Goal: Information Seeking & Learning: Check status

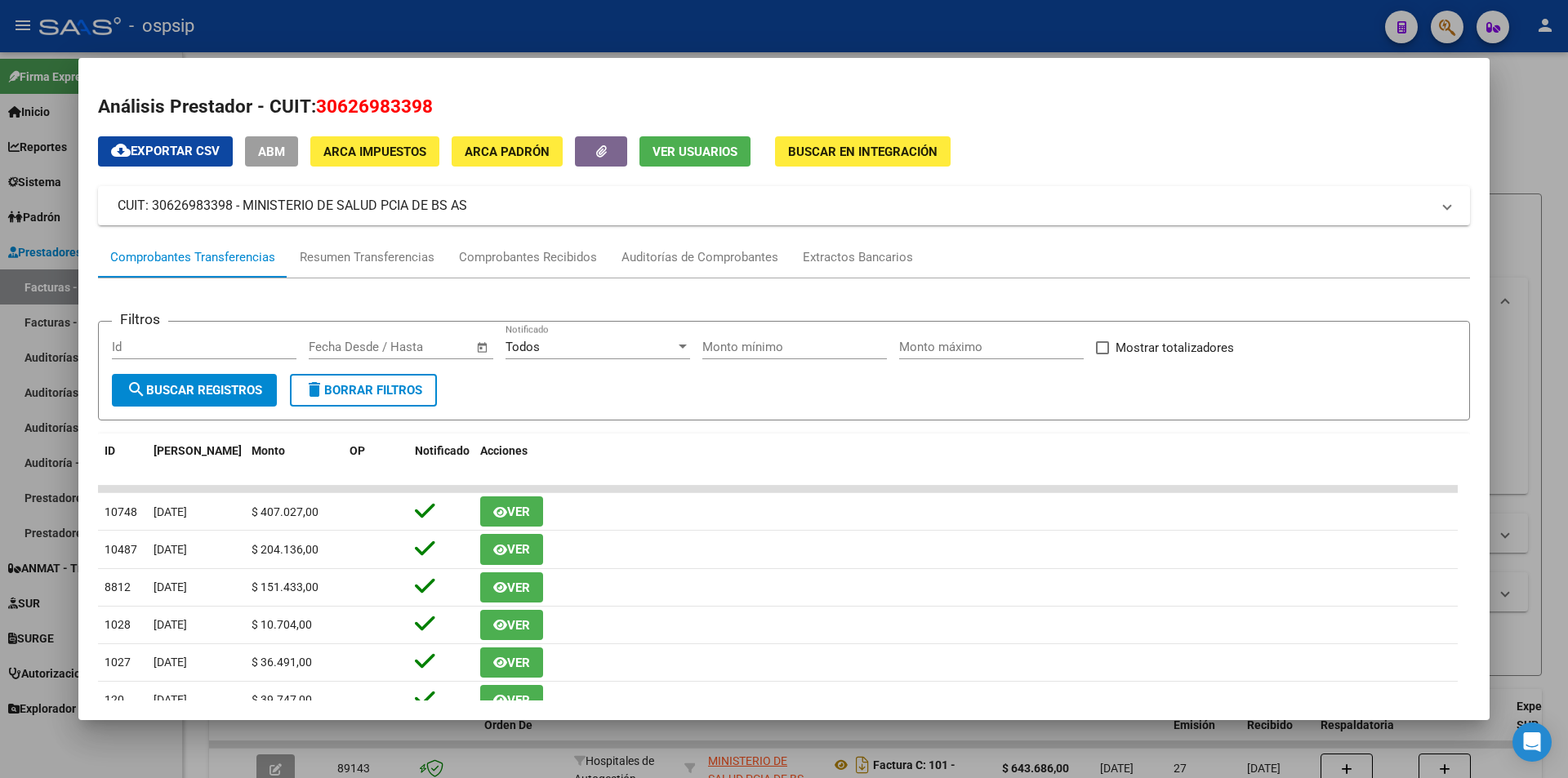
click at [1507, 39] on div at bounding box center [784, 389] width 1568 height 778
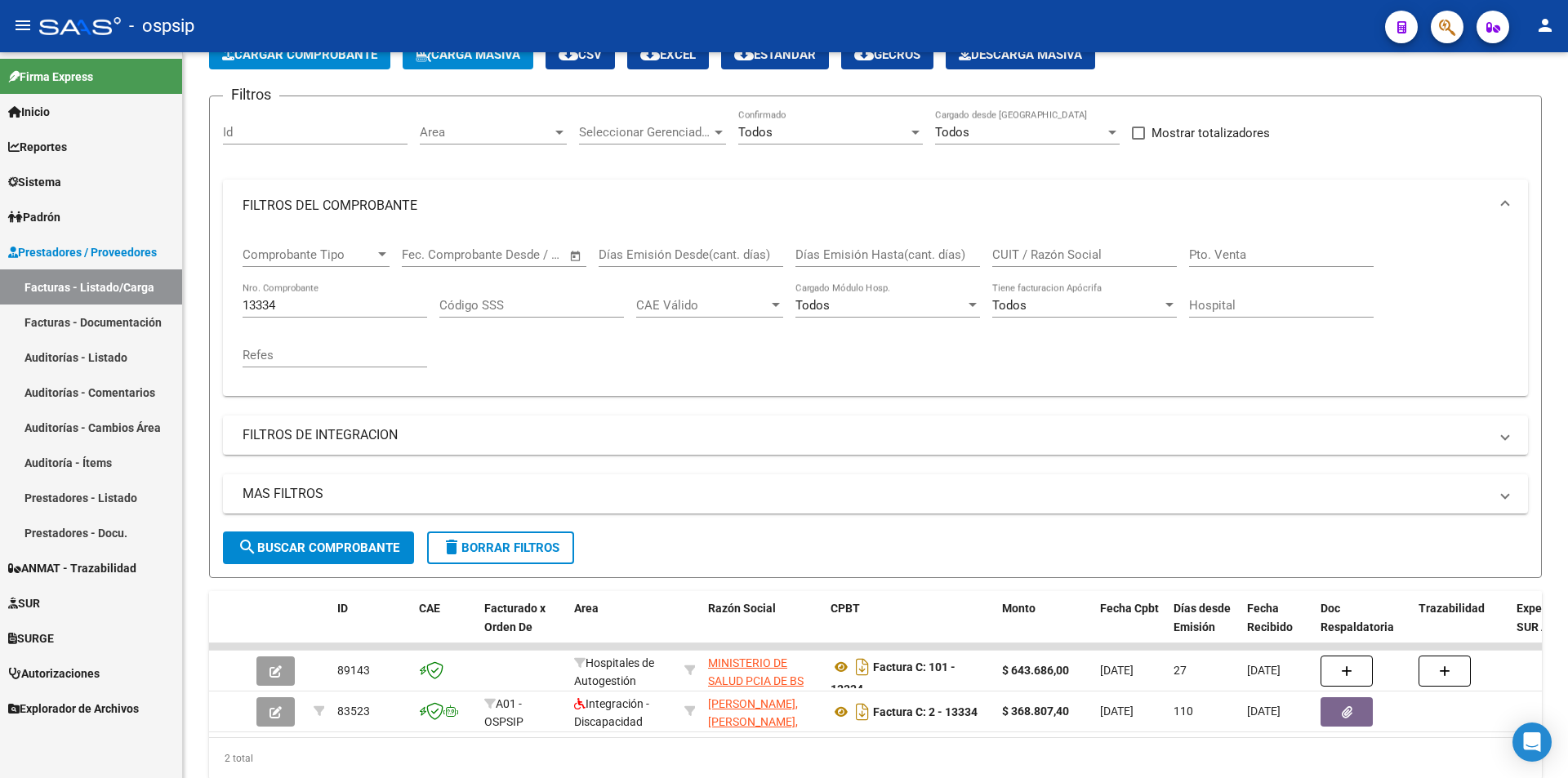
click at [1453, 21] on icon "button" at bounding box center [1447, 27] width 17 height 19
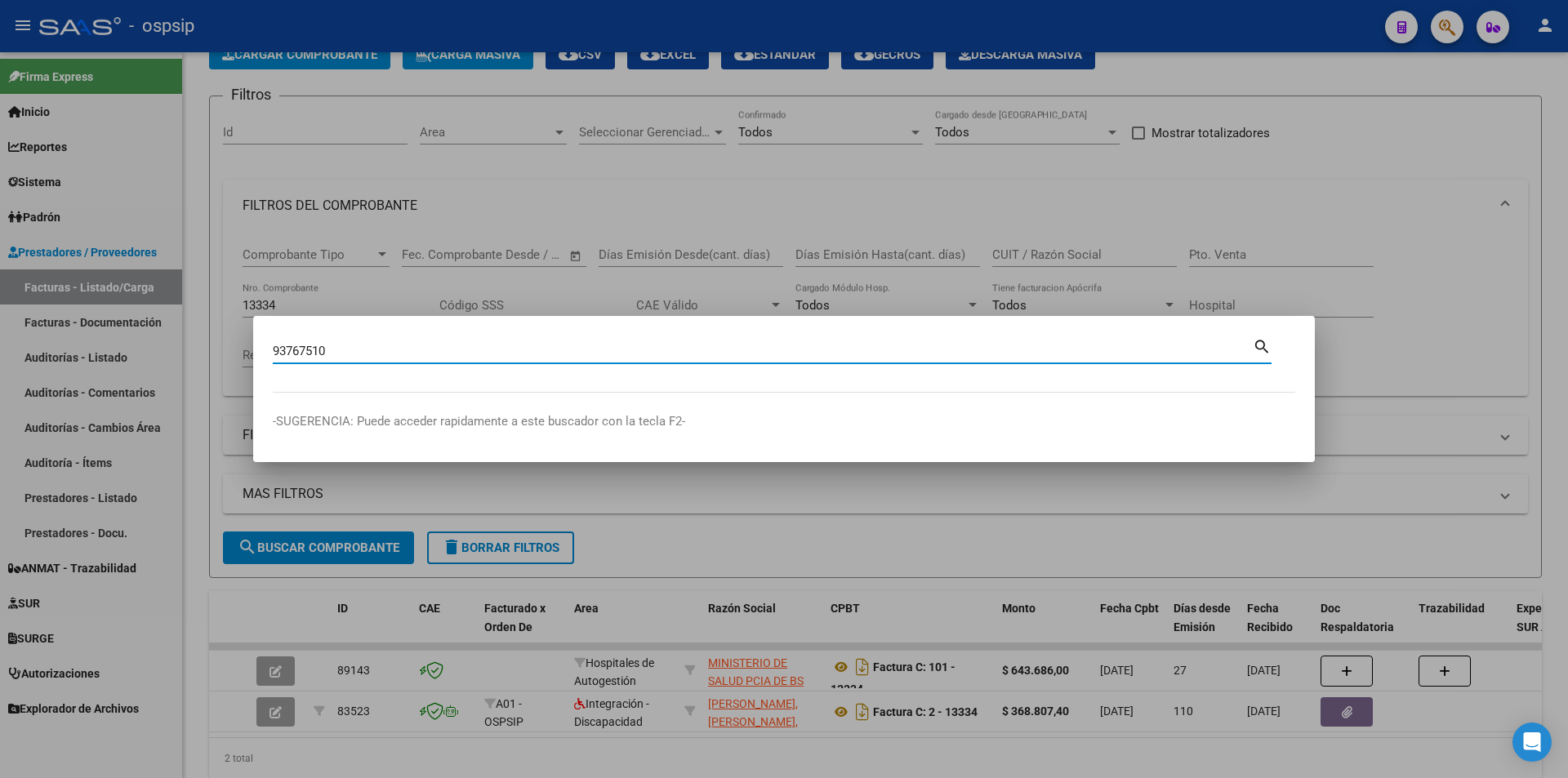
type input "93767510"
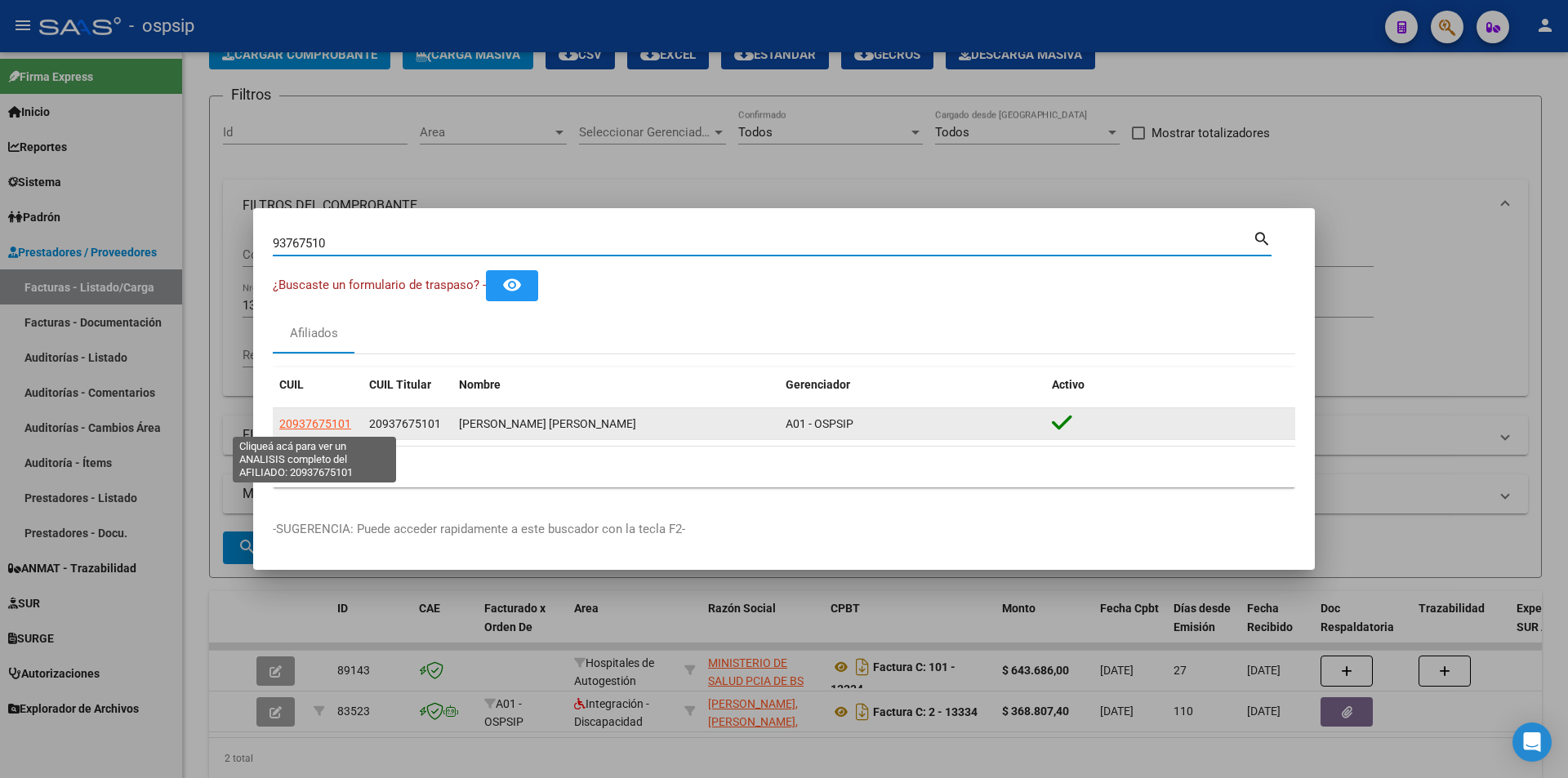
click at [287, 423] on span "20937675101" at bounding box center [315, 424] width 72 height 13
type textarea "20937675101"
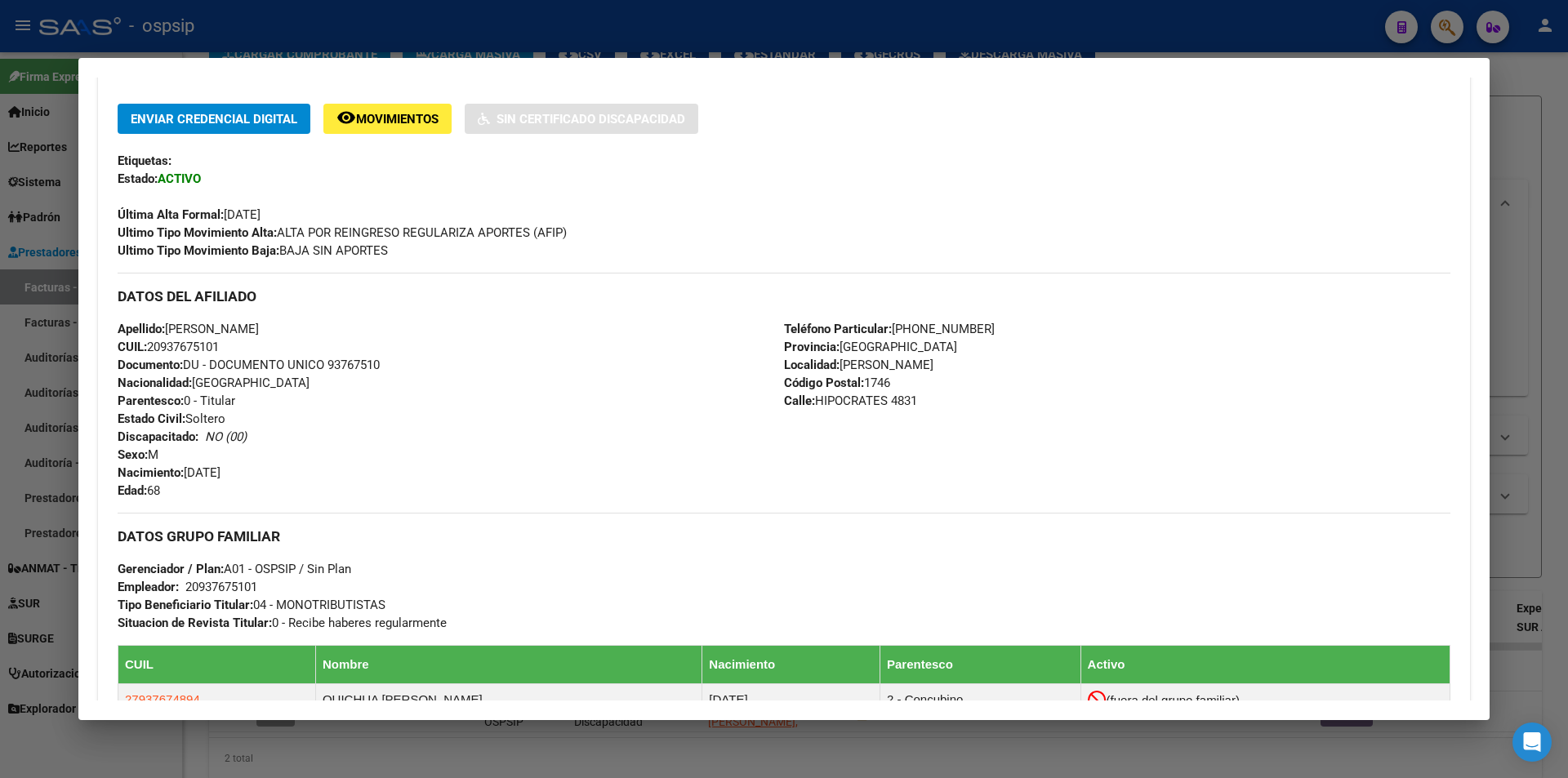
scroll to position [605, 0]
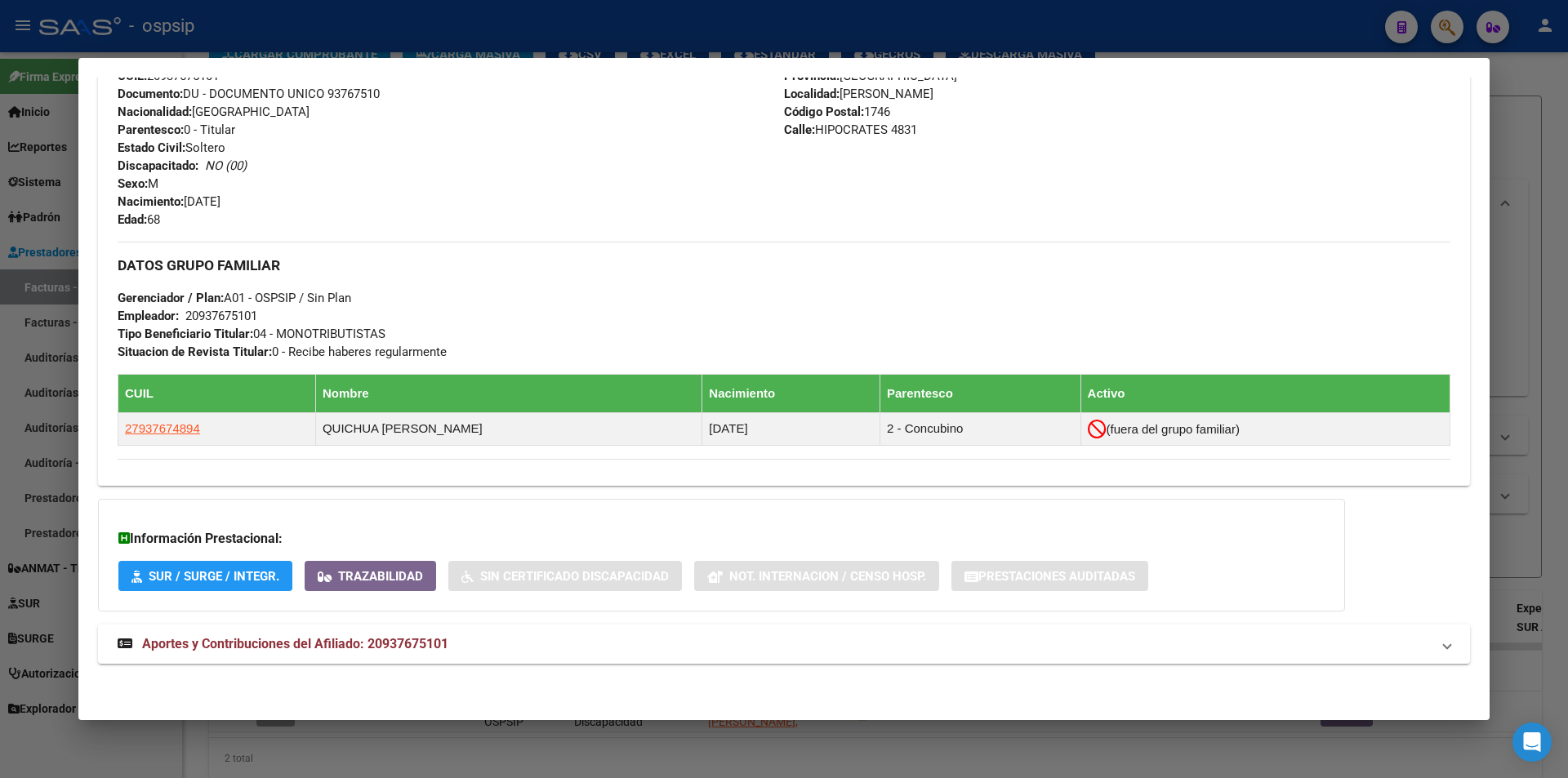
click at [188, 618] on div "DATOS PADRÓN ÁGIL: [PERSON_NAME] [PERSON_NAME] | ACTIVO | AFILIADO TITULAR Dato…" at bounding box center [784, 107] width 1372 height 1151
click at [234, 653] on strong "Aportes y Contribuciones del Afiliado: 20937675101" at bounding box center [282, 644] width 330 height 20
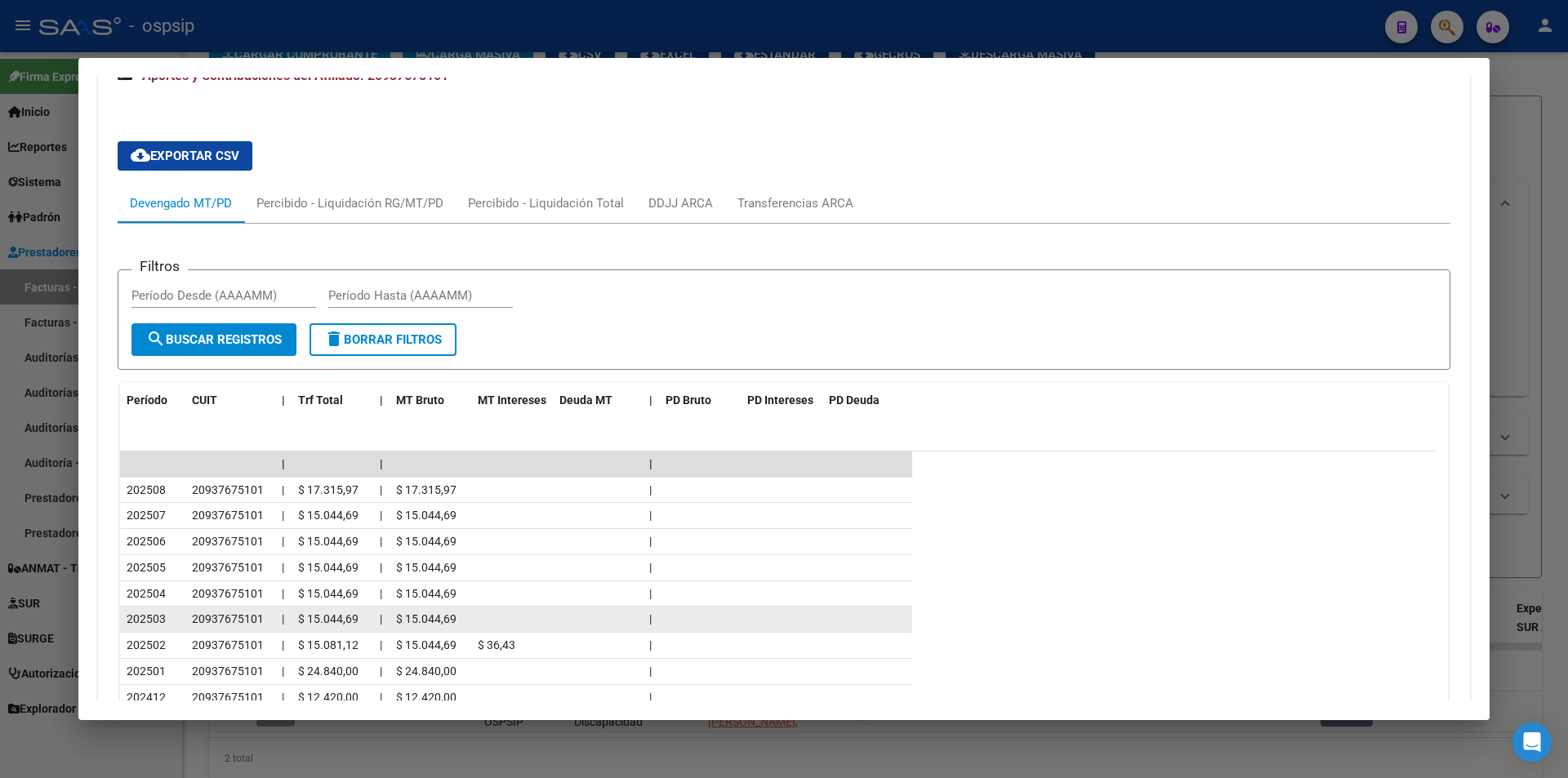
scroll to position [1271, 0]
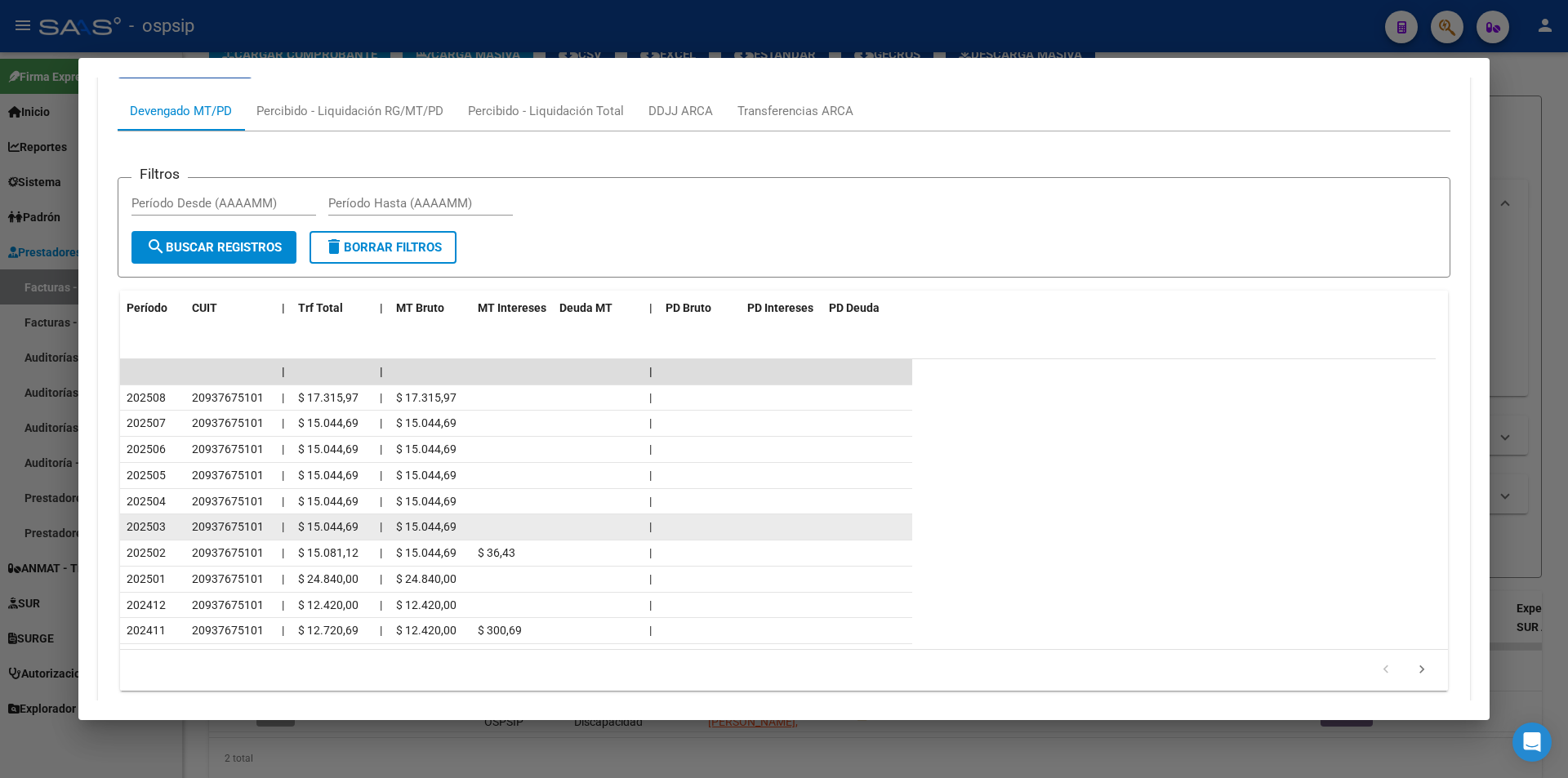
drag, startPoint x: 156, startPoint y: 556, endPoint x: 181, endPoint y: 678, distance: 124.5
click at [181, 678] on div "Período CUIT | Trf Total | MT Bruto MT Intereses Deuda MT | PD Bruto PD Interes…" at bounding box center [783, 490] width 1327 height 400
click at [205, 667] on datatable-pager "1 2 3 4 5" at bounding box center [784, 670] width 1312 height 27
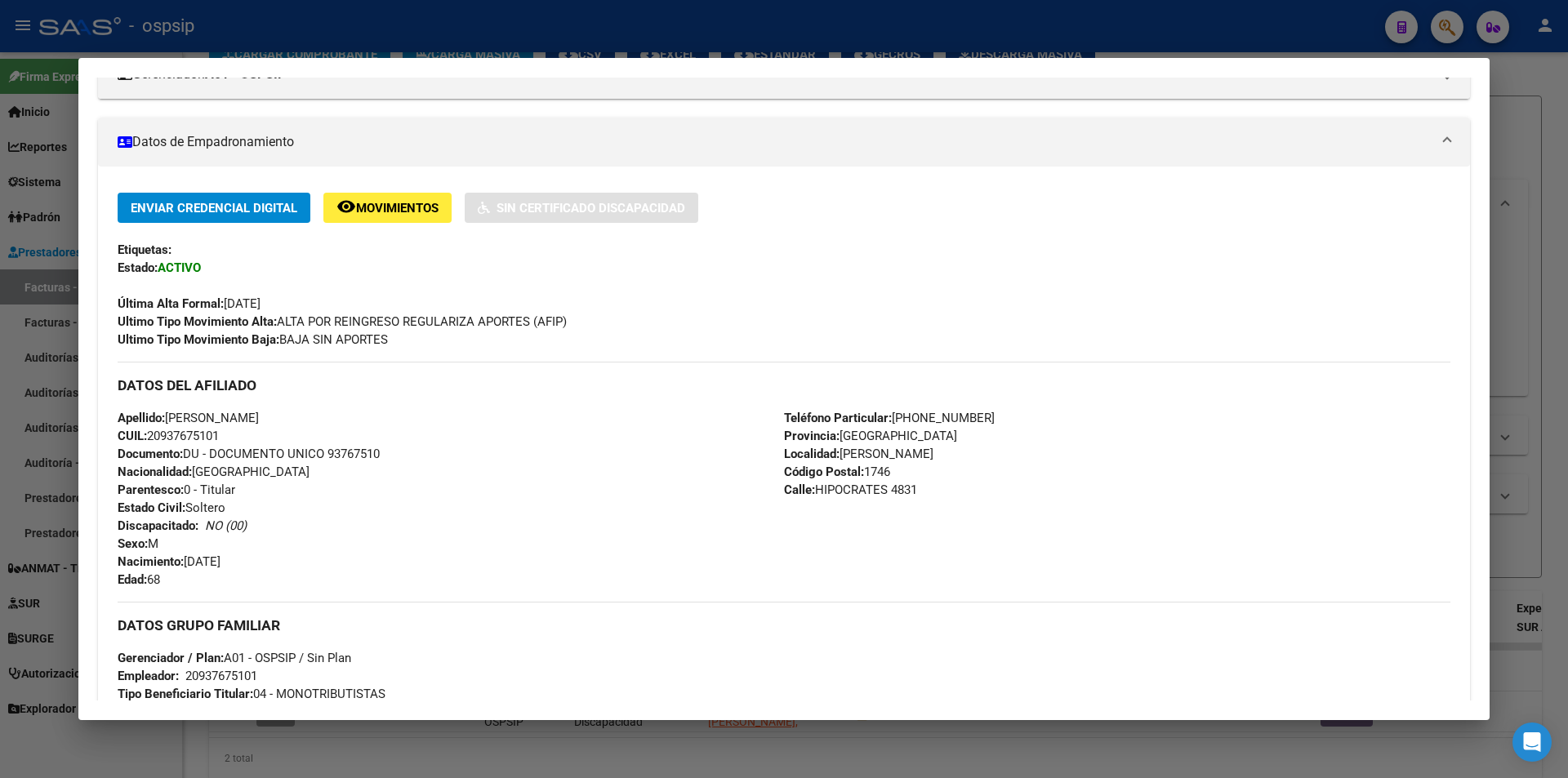
scroll to position [326, 0]
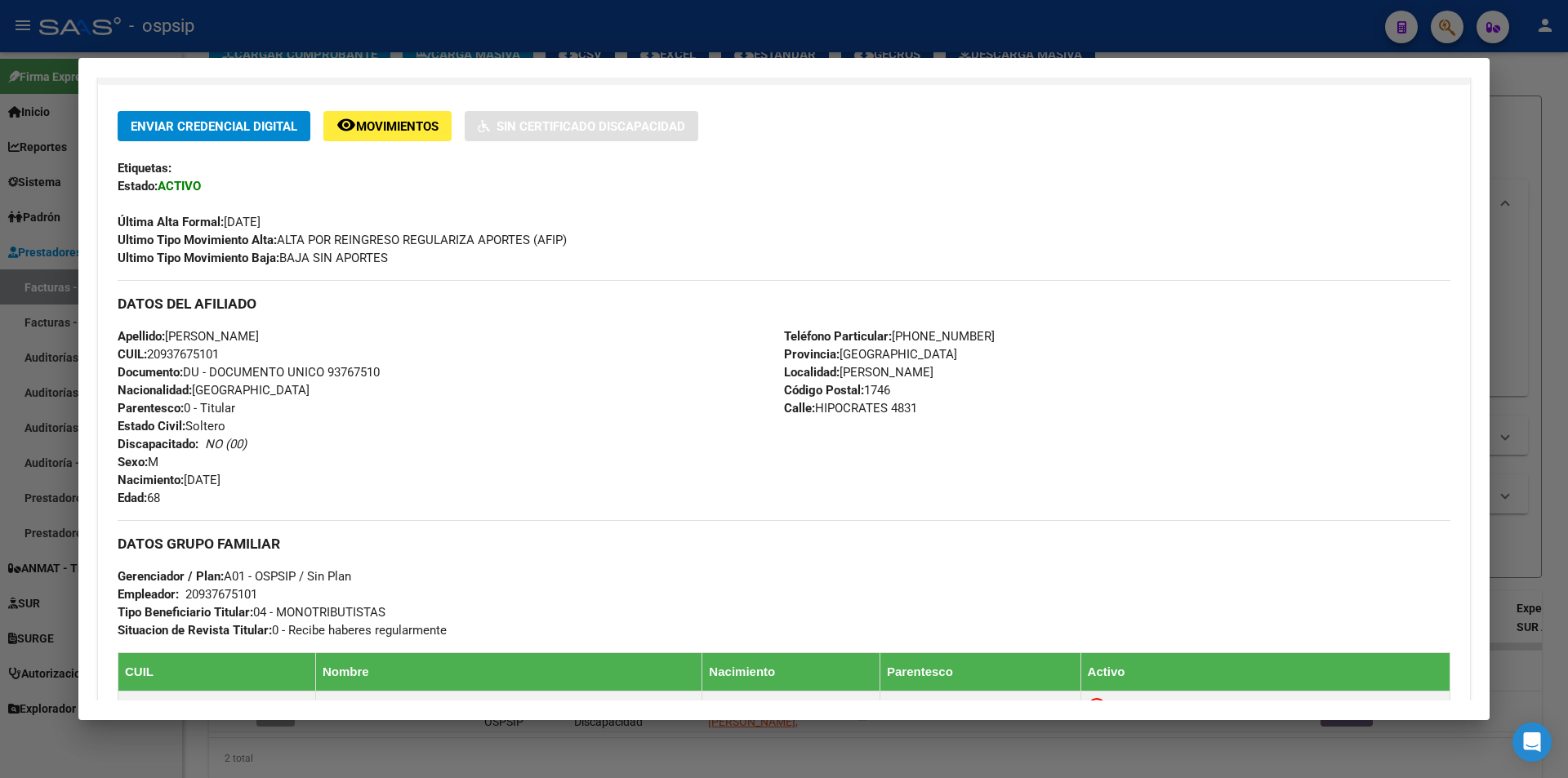
drag, startPoint x: 174, startPoint y: 488, endPoint x: 250, endPoint y: 484, distance: 76.1
click at [247, 485] on div "Apellido: [PERSON_NAME] CUIL: 20937675101 Documento: DU - DOCUMENTO UNICO 93767…" at bounding box center [450, 417] width 667 height 180
drag, startPoint x: 212, startPoint y: 498, endPoint x: 201, endPoint y: 498, distance: 11.0
click at [211, 498] on div "Apellido: [PERSON_NAME] CUIL: 20937675101 Documento: DU - DOCUMENTO UNICO 93767…" at bounding box center [450, 417] width 667 height 180
drag, startPoint x: 176, startPoint y: 495, endPoint x: 146, endPoint y: 493, distance: 30.1
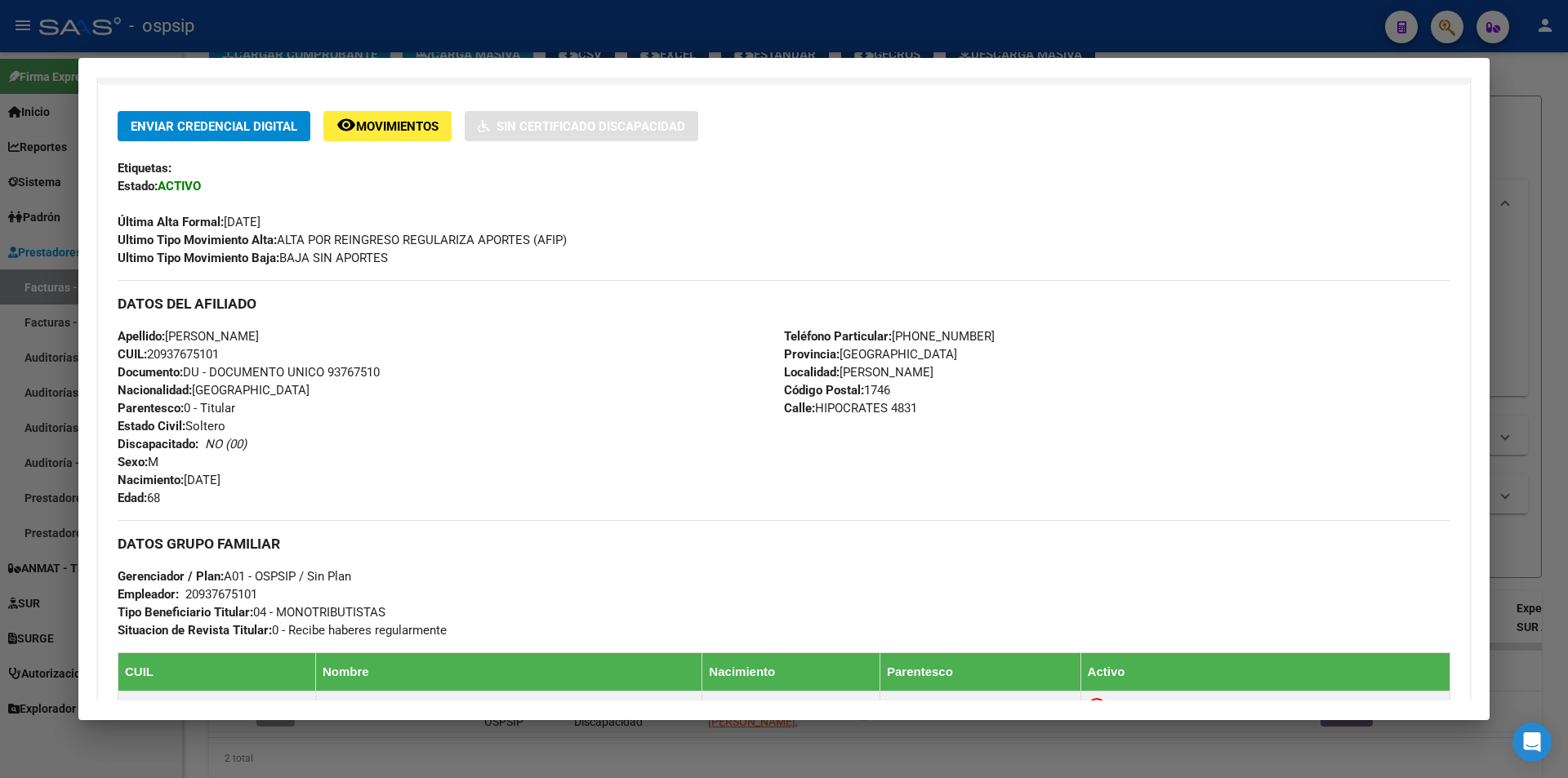
click at [146, 493] on div "Apellido: [PERSON_NAME] CUIL: 20937675101 Documento: DU - DOCUMENTO UNICO 93767…" at bounding box center [450, 417] width 667 height 180
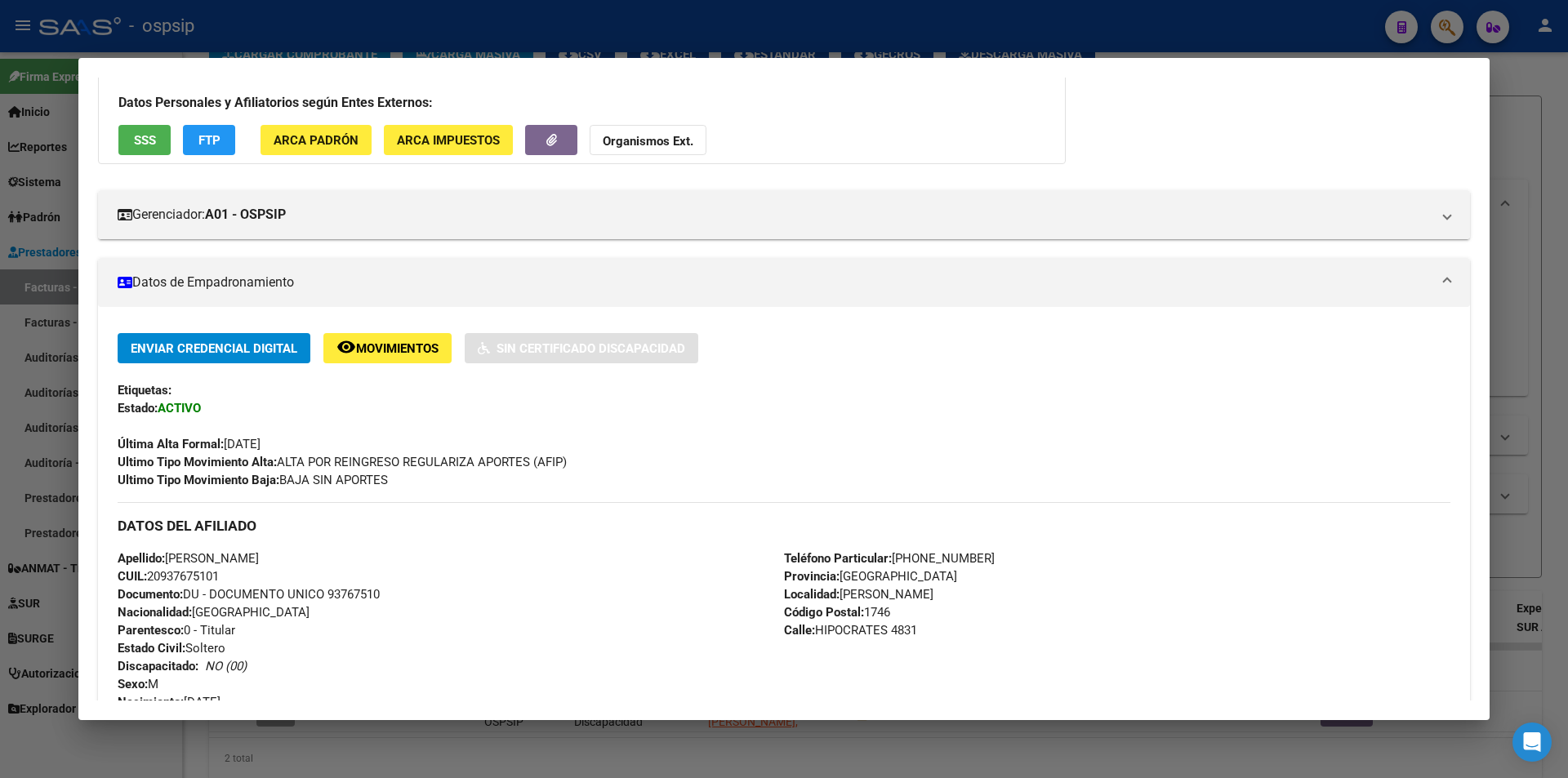
scroll to position [82, 0]
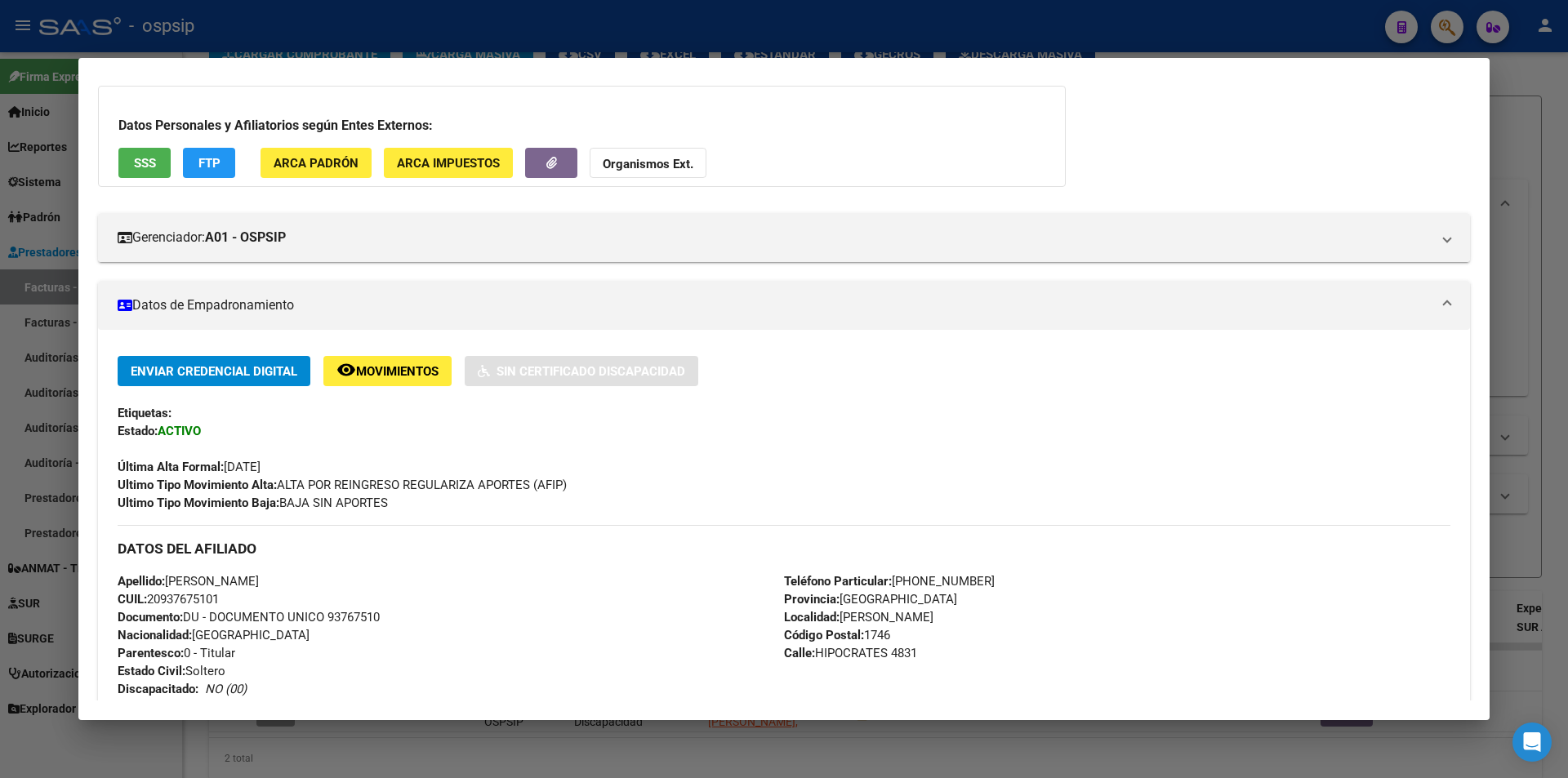
click at [151, 141] on div "Datos Personales y Afiliatorios según Entes Externos: SSS FTP ARCA Padrón ARCA …" at bounding box center [582, 136] width 968 height 102
click at [147, 159] on span "SSS" at bounding box center [145, 163] width 22 height 15
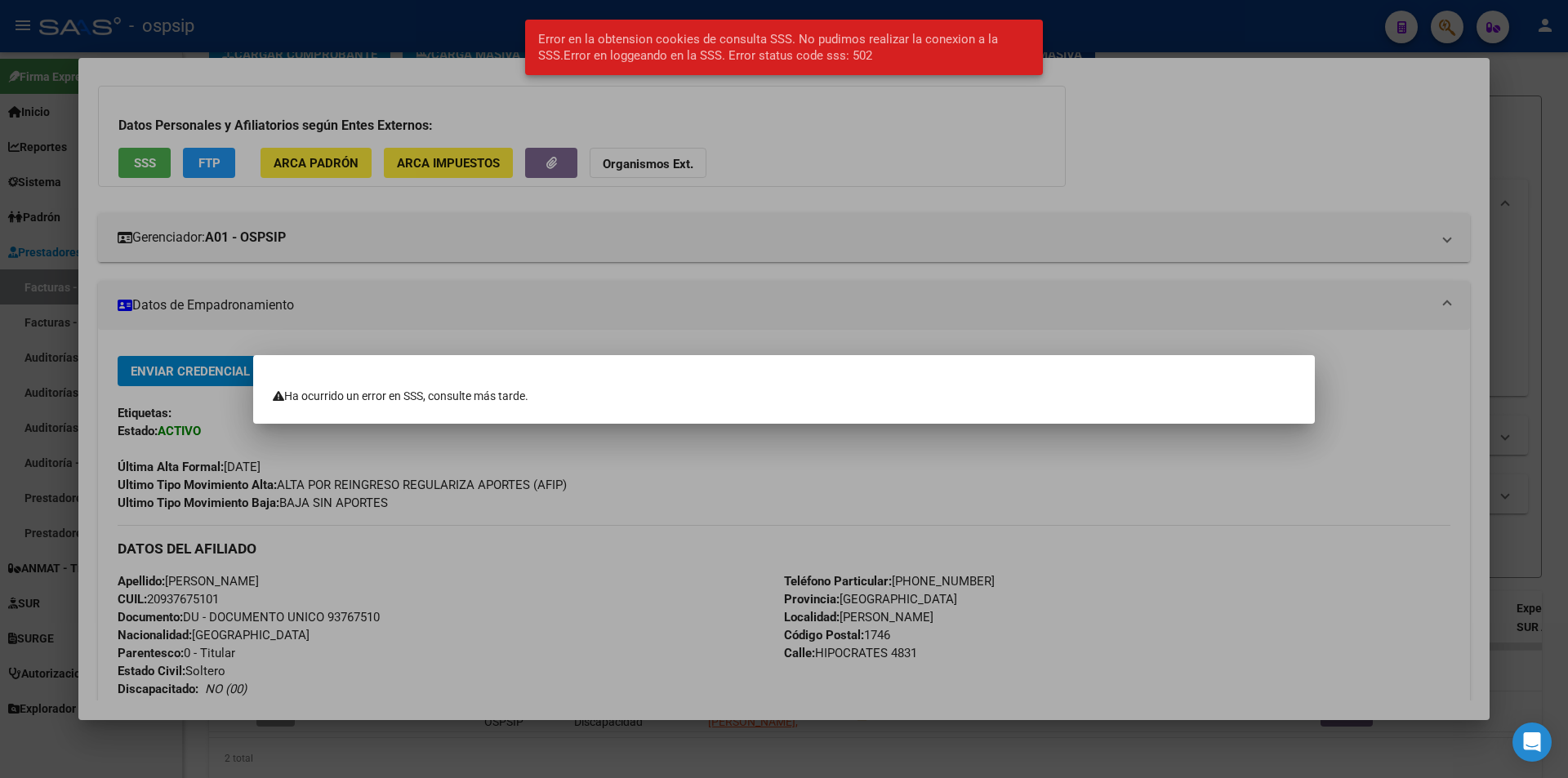
click at [386, 277] on div at bounding box center [784, 389] width 1568 height 778
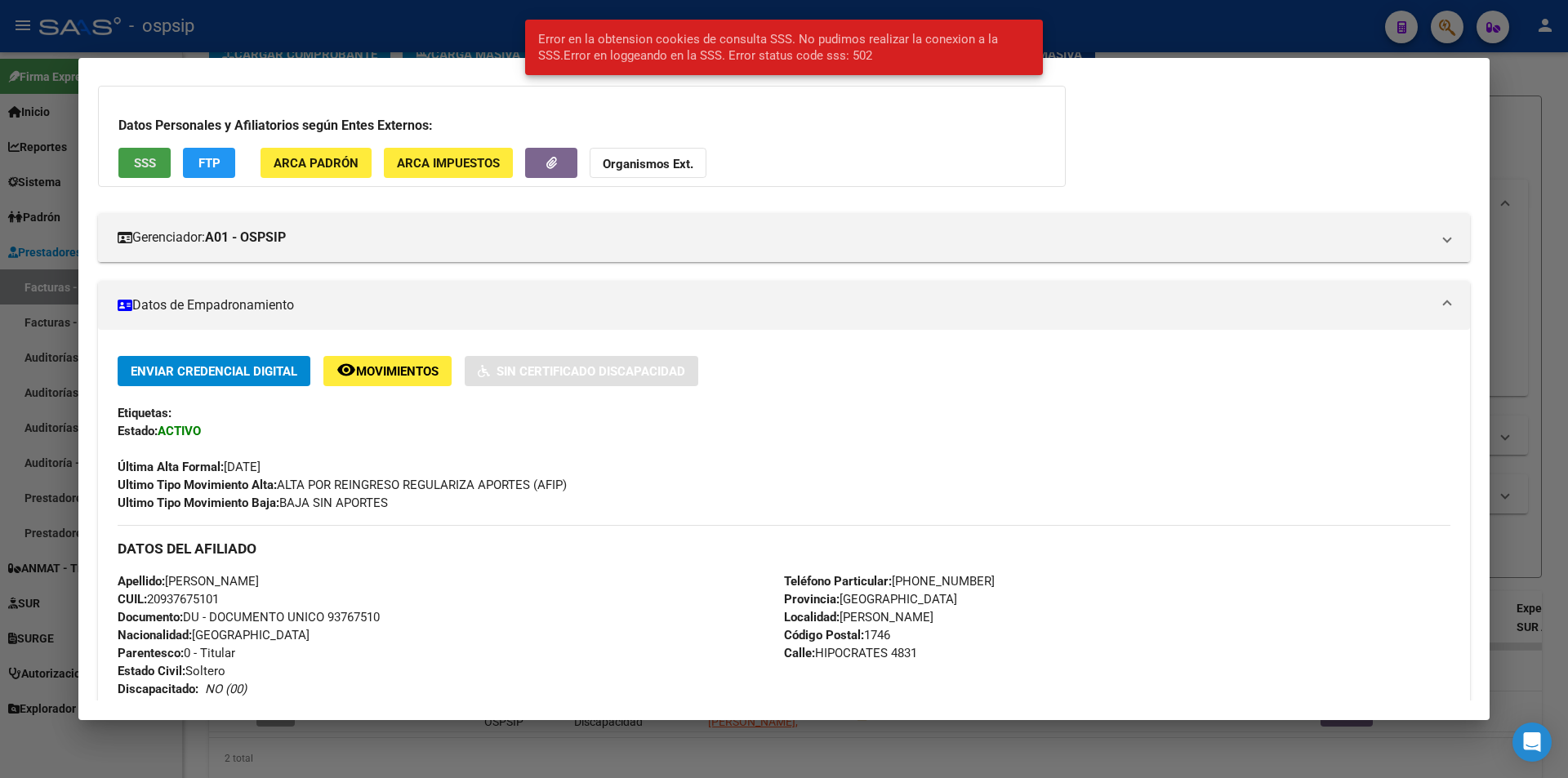
click at [166, 170] on button "SSS" at bounding box center [144, 163] width 52 height 30
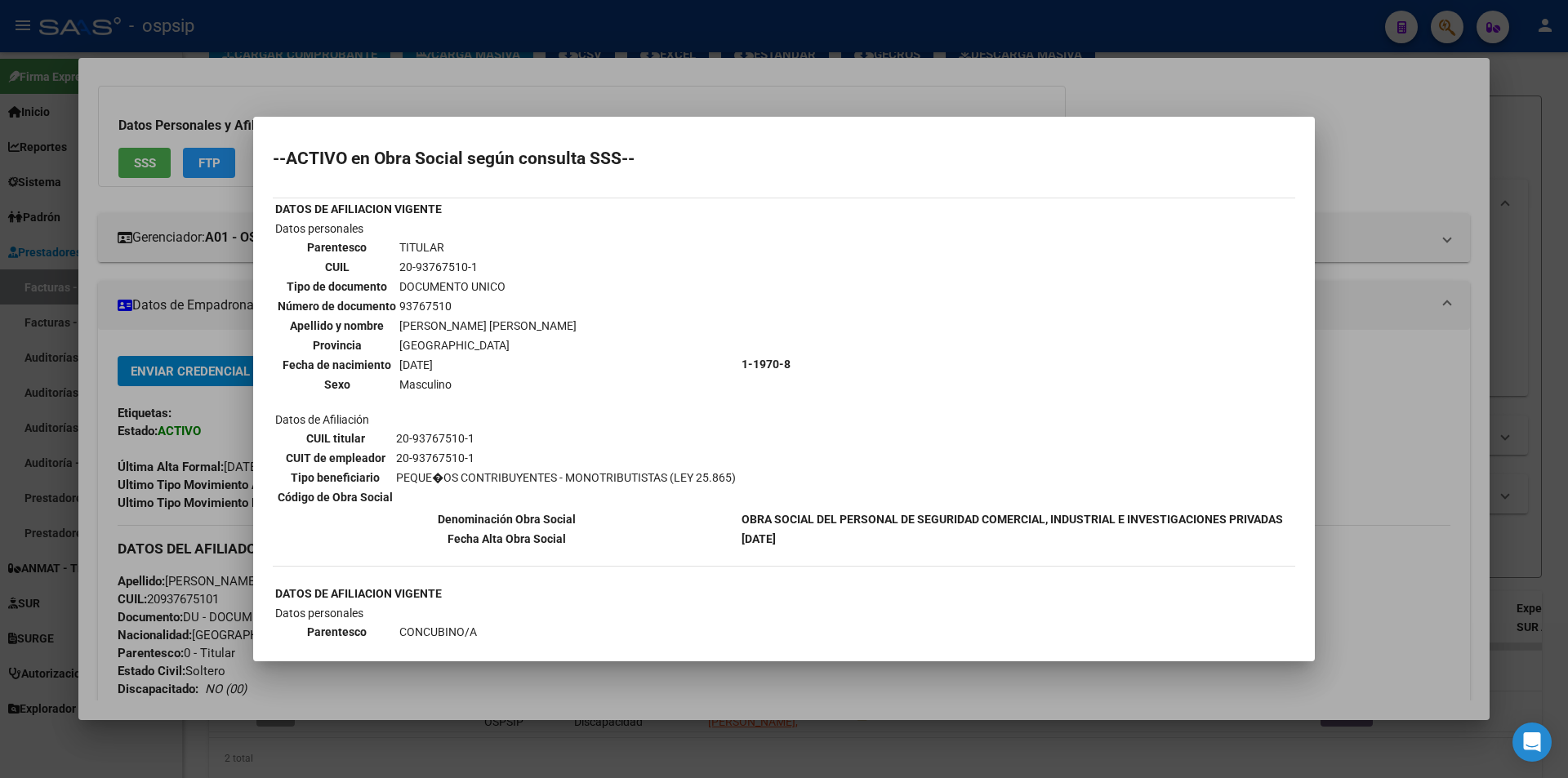
scroll to position [163, 0]
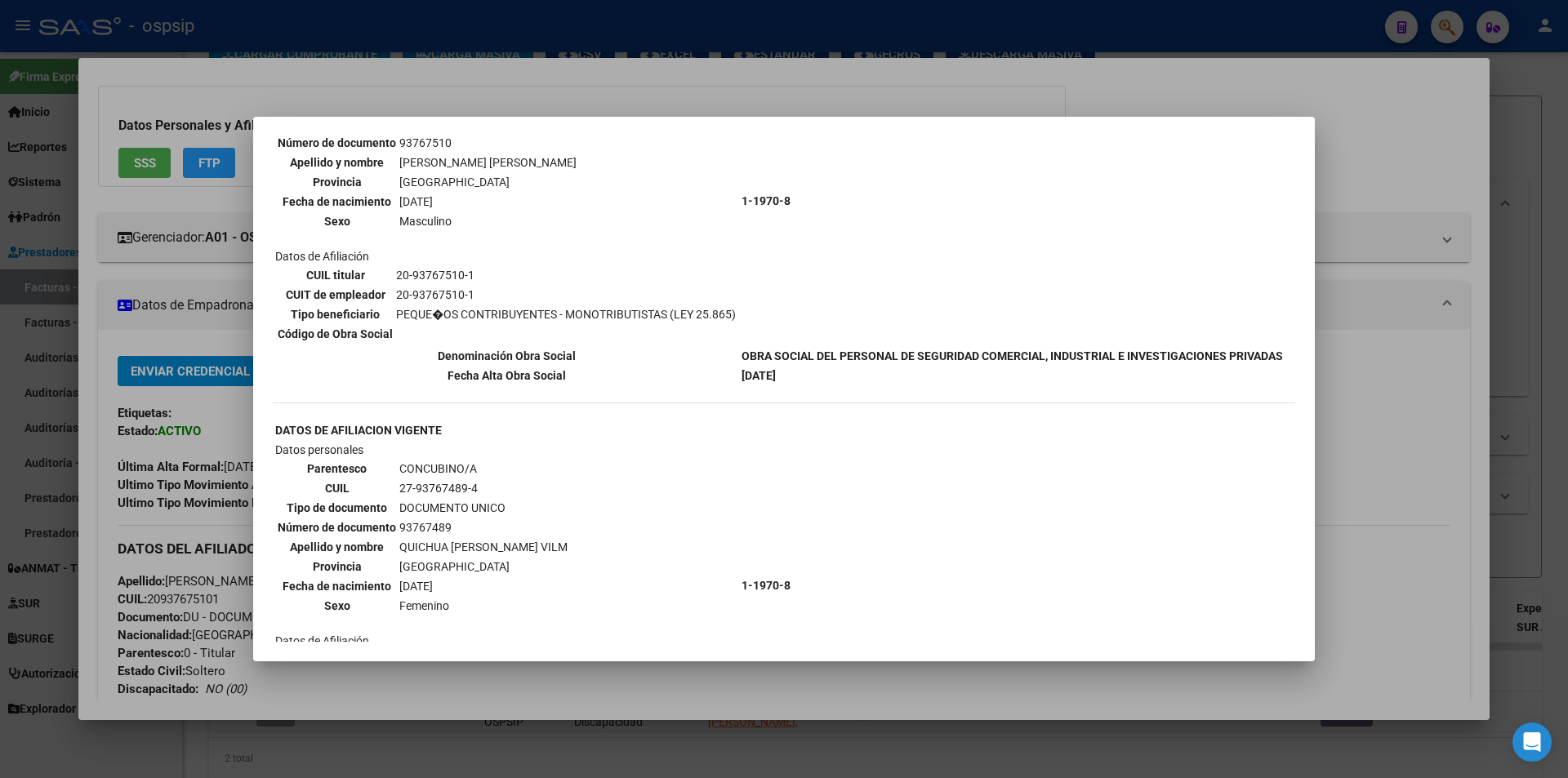
drag, startPoint x: 757, startPoint y: 224, endPoint x: 754, endPoint y: 236, distance: 12.4
click at [754, 236] on td "1-1970-8" at bounding box center [1012, 201] width 543 height 289
click at [86, 233] on div at bounding box center [784, 389] width 1568 height 778
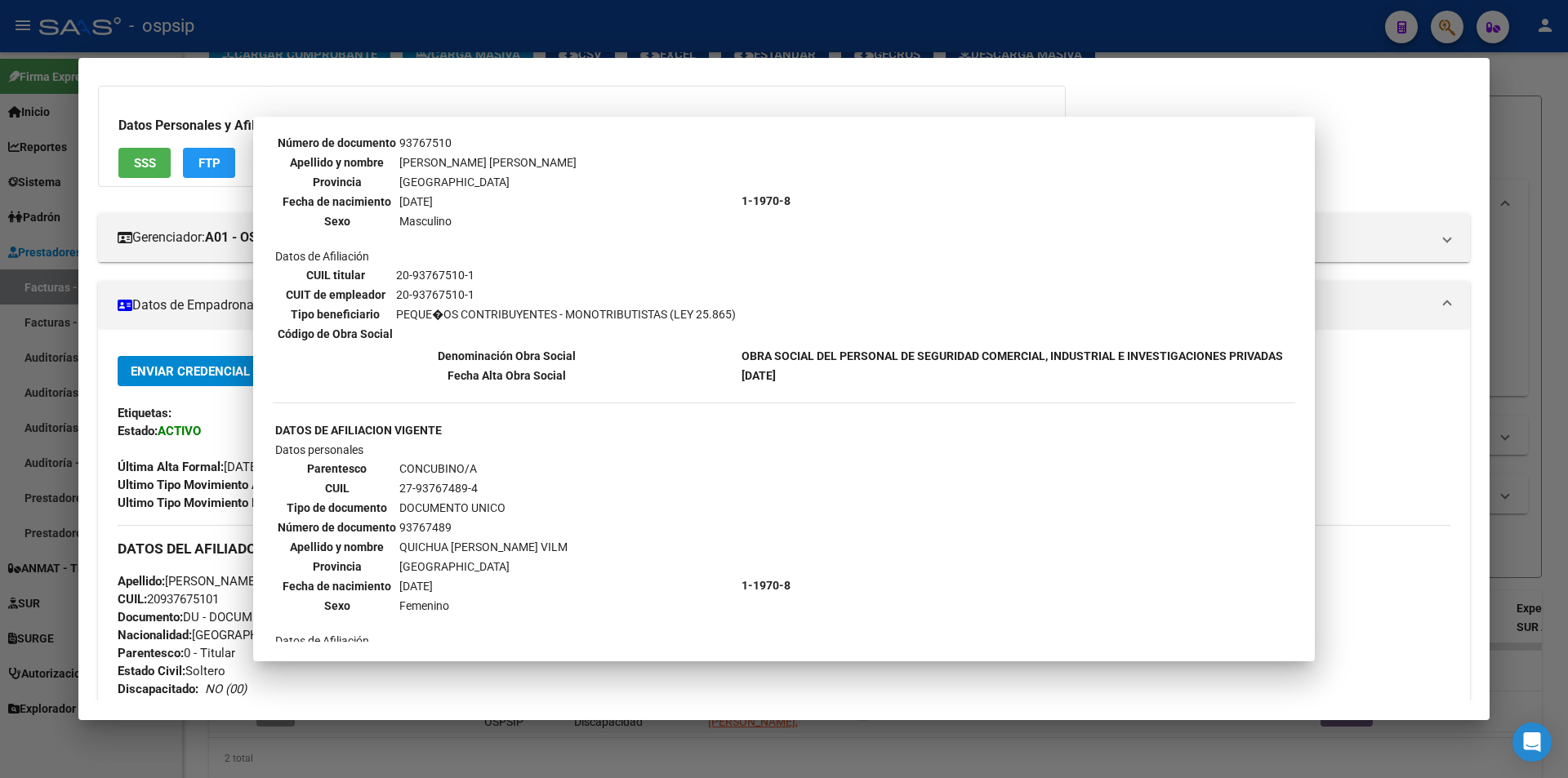
click at [0, 243] on div at bounding box center [784, 389] width 1568 height 778
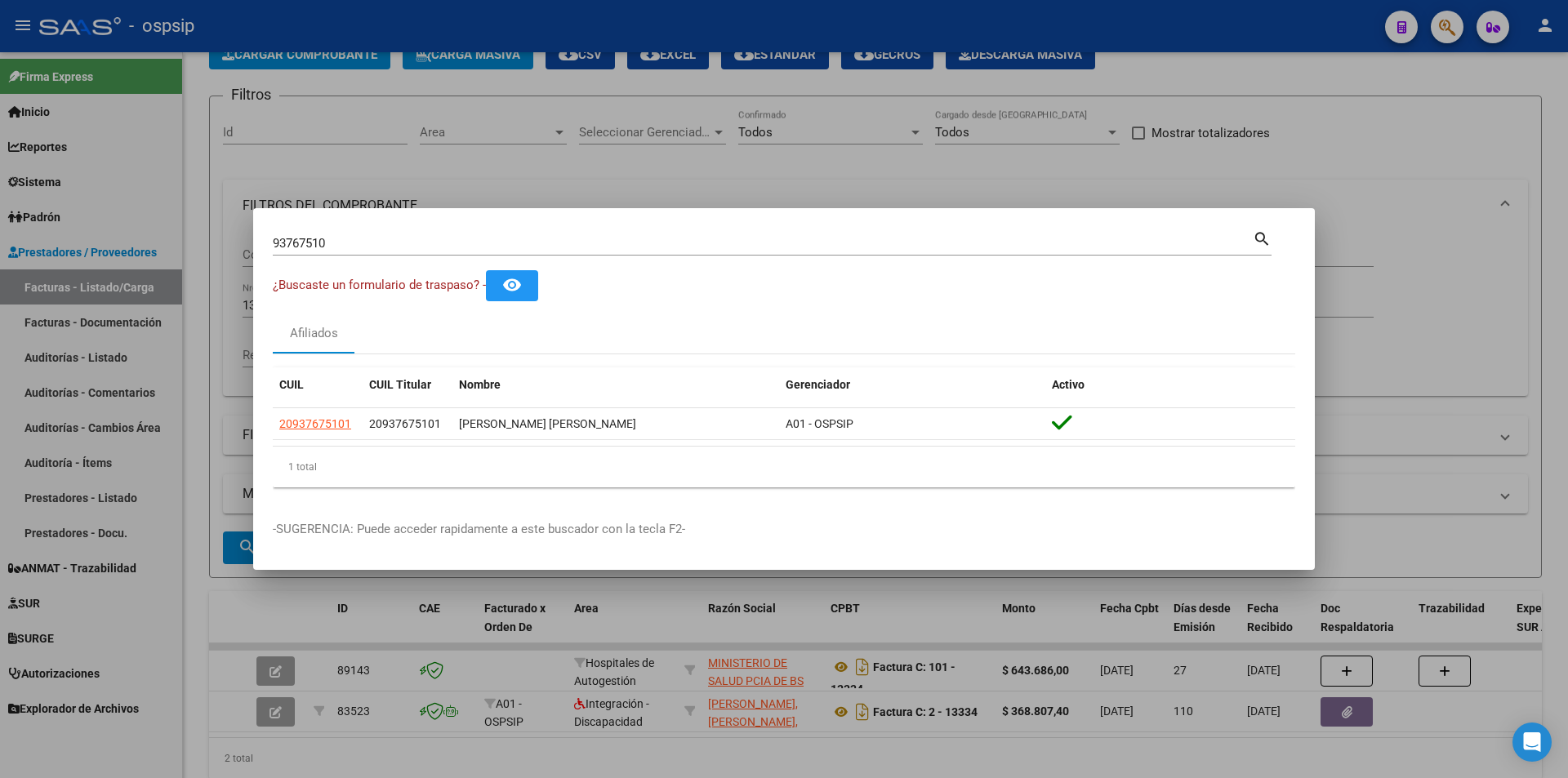
click at [462, 172] on div at bounding box center [784, 389] width 1568 height 778
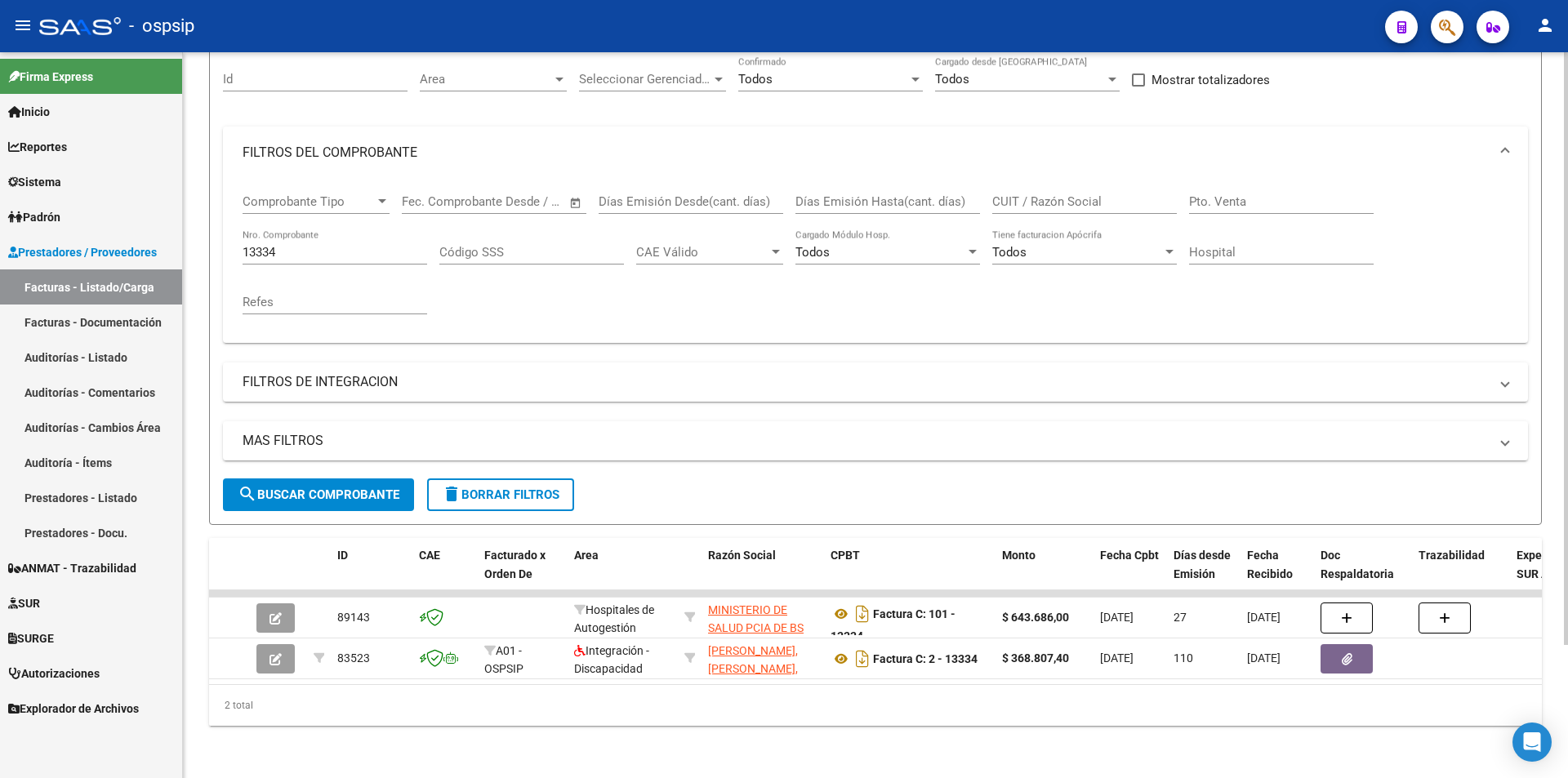
click at [327, 230] on div "13334 Nro. Comprobante" at bounding box center [335, 247] width 185 height 35
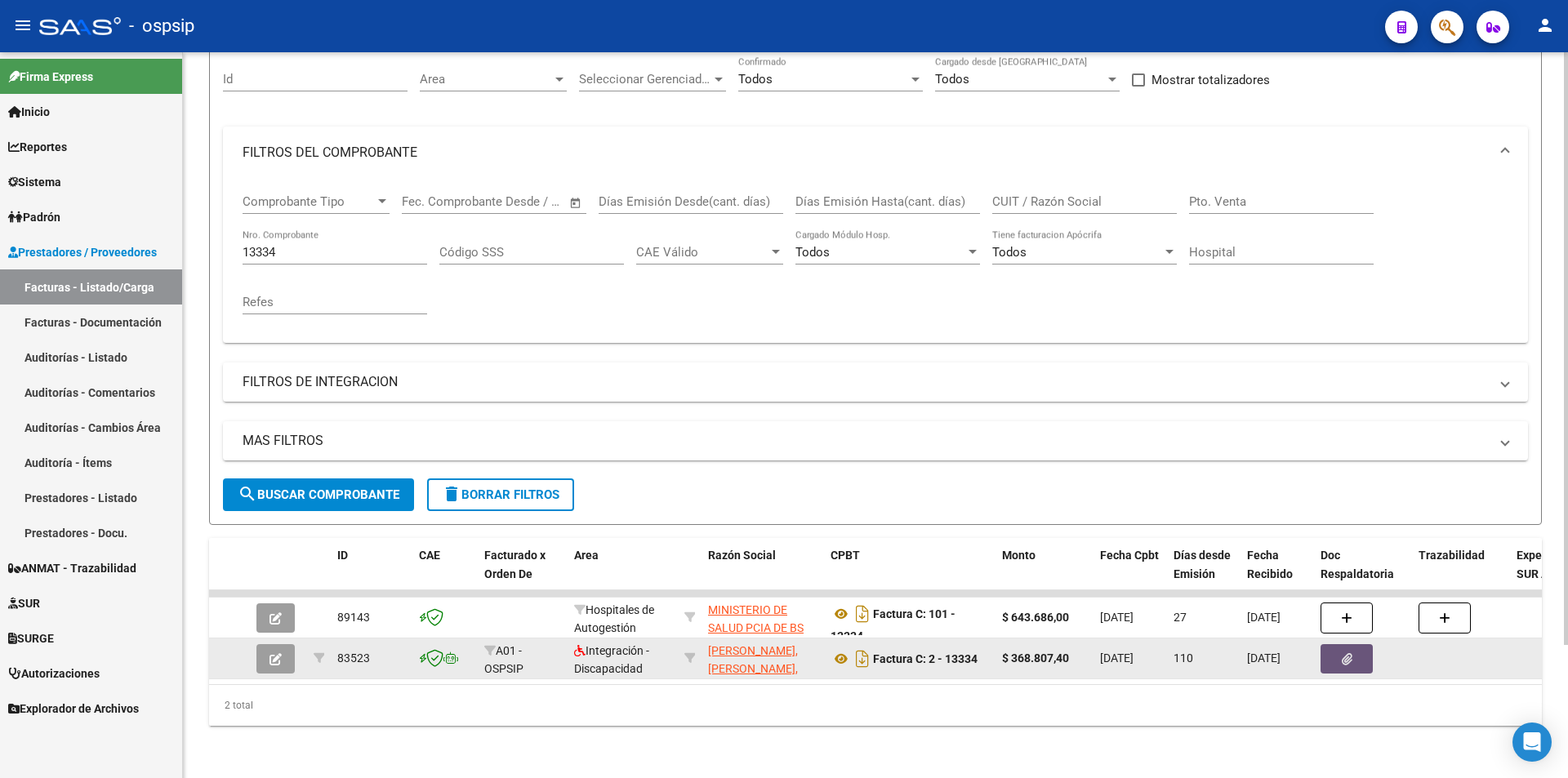
click at [1335, 657] on button "button" at bounding box center [1346, 658] width 52 height 29
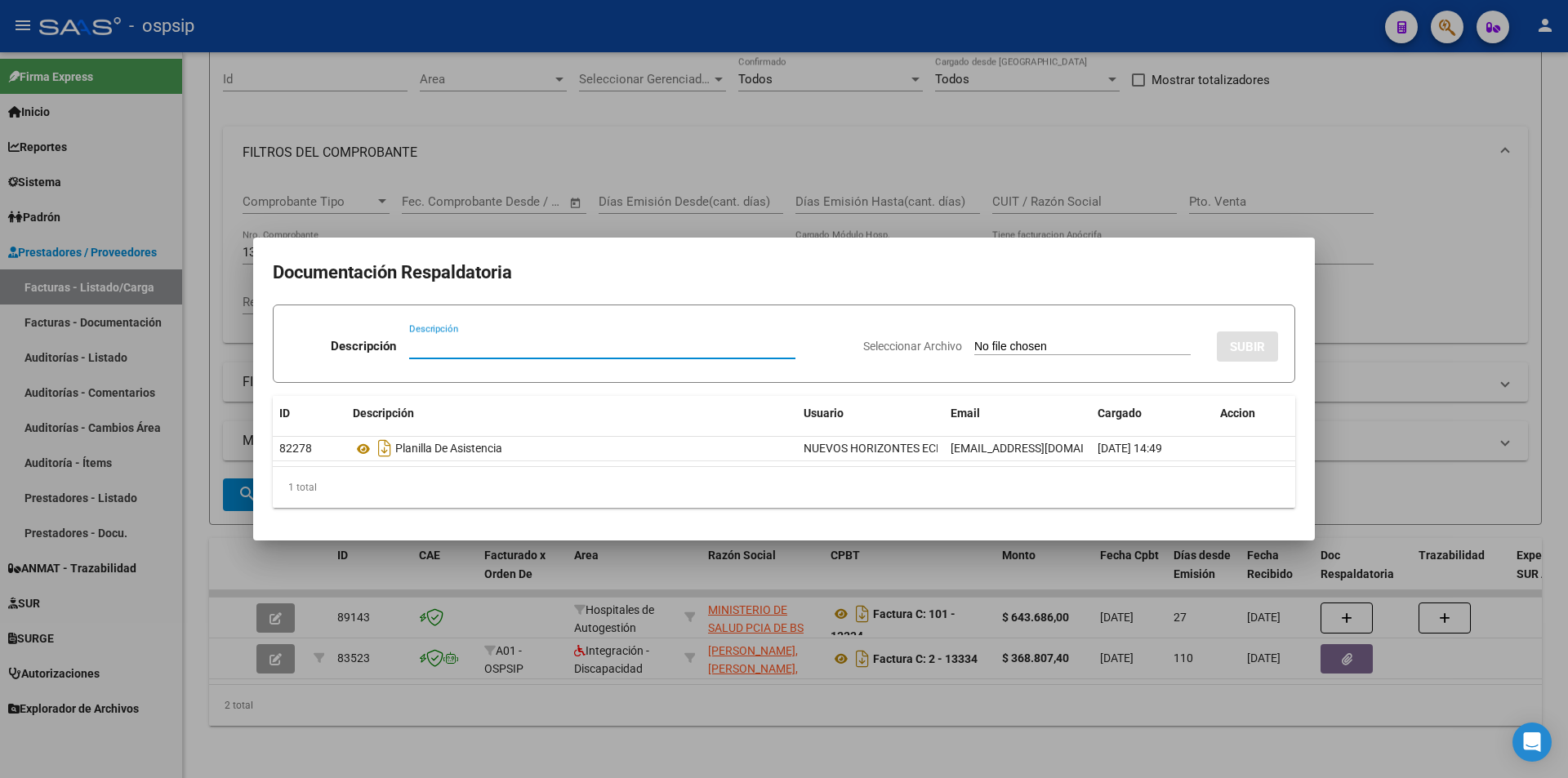
click at [895, 622] on div at bounding box center [784, 389] width 1568 height 778
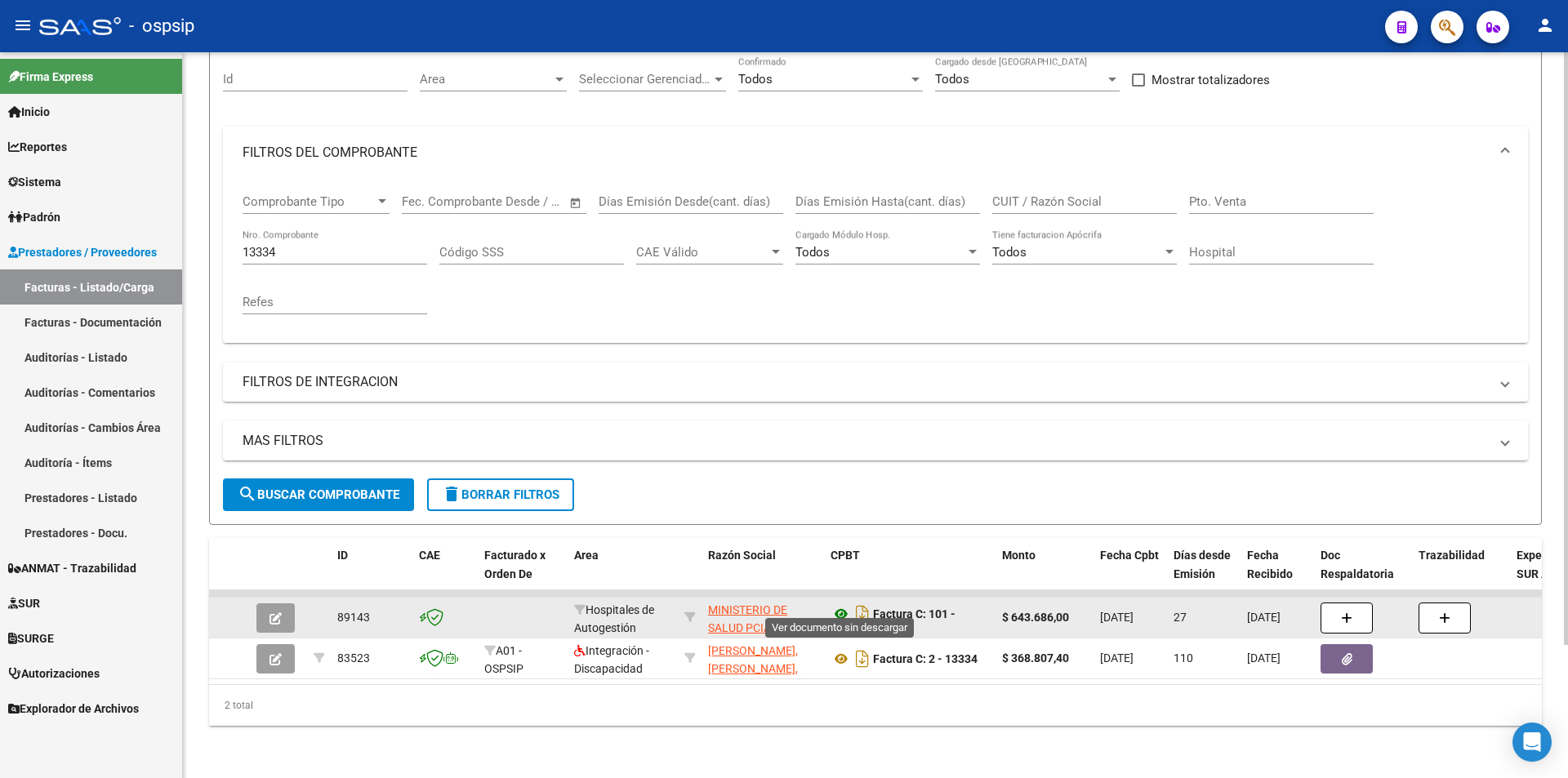
click at [834, 604] on icon at bounding box center [841, 614] width 22 height 20
